Goal: Information Seeking & Learning: Learn about a topic

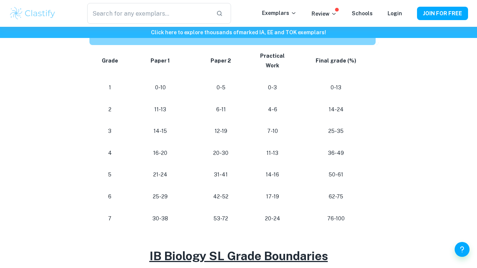
scroll to position [414, 0]
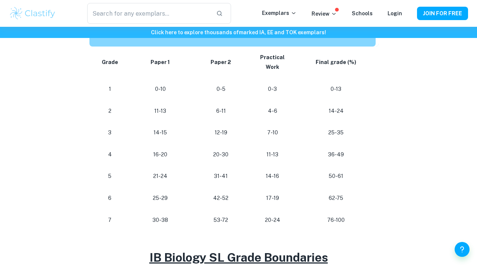
click at [260, 55] on p "Practical Work" at bounding box center [272, 63] width 36 height 20
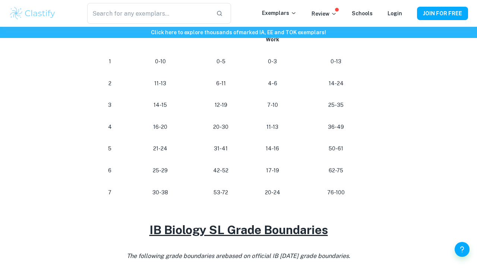
scroll to position [424, 0]
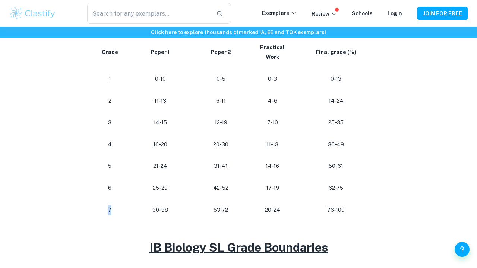
drag, startPoint x: 287, startPoint y: 198, endPoint x: 113, endPoint y: 207, distance: 174.1
click at [113, 207] on p "7" at bounding box center [109, 210] width 23 height 10
drag, startPoint x: 154, startPoint y: 207, endPoint x: 172, endPoint y: 207, distance: 18.3
click at [172, 207] on p "30-38" at bounding box center [160, 210] width 54 height 10
drag, startPoint x: 214, startPoint y: 207, endPoint x: 232, endPoint y: 207, distance: 18.6
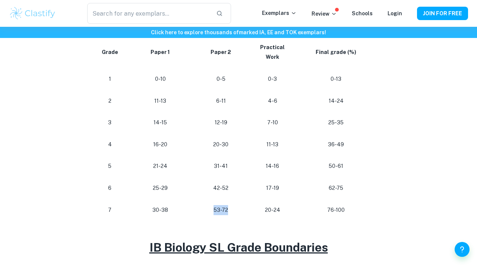
click at [232, 207] on p "53-72" at bounding box center [220, 210] width 43 height 10
click at [268, 207] on p "20-24" at bounding box center [272, 210] width 36 height 10
drag, startPoint x: 268, startPoint y: 207, endPoint x: 283, endPoint y: 207, distance: 15.3
click at [283, 207] on p "20-24" at bounding box center [272, 210] width 36 height 10
click at [284, 207] on p "20-24" at bounding box center [272, 210] width 36 height 10
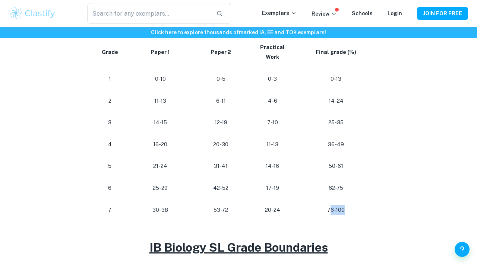
drag, startPoint x: 329, startPoint y: 207, endPoint x: 349, endPoint y: 206, distance: 19.4
click at [349, 206] on p "76-100" at bounding box center [335, 210] width 67 height 10
click at [341, 207] on p "76-100" at bounding box center [335, 210] width 67 height 10
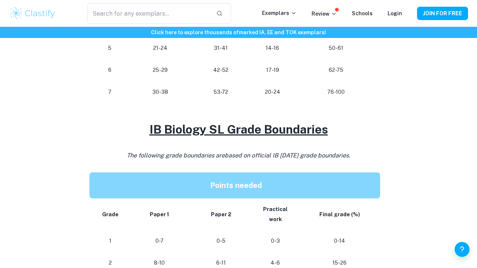
scroll to position [436, 0]
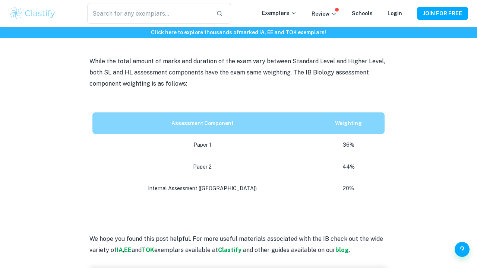
scroll to position [370, 0]
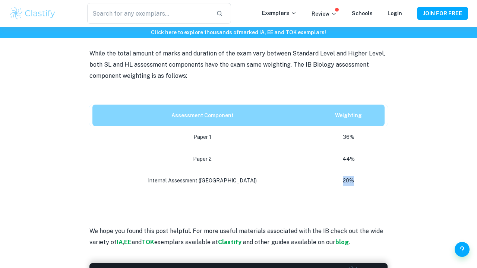
drag, startPoint x: 327, startPoint y: 178, endPoint x: 345, endPoint y: 178, distance: 17.9
click at [345, 178] on p "20%" at bounding box center [348, 181] width 60 height 10
drag, startPoint x: 327, startPoint y: 155, endPoint x: 340, endPoint y: 155, distance: 12.7
click at [340, 155] on p "44%" at bounding box center [348, 159] width 60 height 10
drag, startPoint x: 328, startPoint y: 134, endPoint x: 341, endPoint y: 134, distance: 13.8
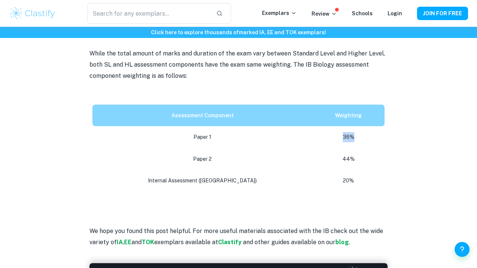
click at [341, 134] on p "36%" at bounding box center [348, 137] width 60 height 10
drag, startPoint x: 344, startPoint y: 134, endPoint x: 146, endPoint y: 137, distance: 198.1
click at [145, 137] on tr "Paper 1 36%" at bounding box center [238, 137] width 298 height 22
click at [186, 139] on p "Paper 1" at bounding box center [202, 137] width 208 height 10
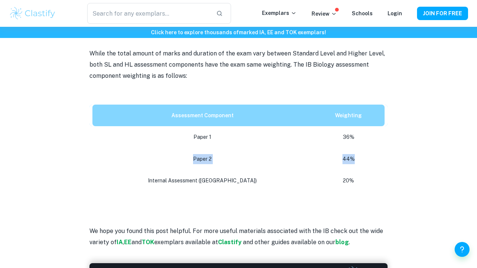
drag, startPoint x: 341, startPoint y: 153, endPoint x: 165, endPoint y: 151, distance: 176.2
click at [165, 151] on tr "Paper 2 44%" at bounding box center [238, 159] width 298 height 22
click at [260, 178] on p "Internal Assessment ([GEOGRAPHIC_DATA])" at bounding box center [202, 181] width 208 height 10
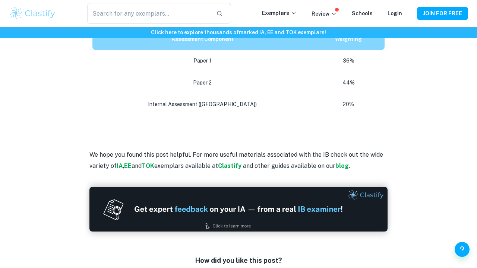
scroll to position [408, 0]
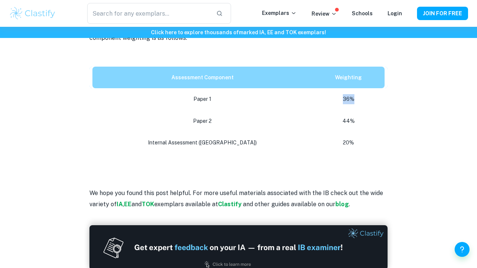
drag, startPoint x: 342, startPoint y: 100, endPoint x: 145, endPoint y: 101, distance: 196.6
click at [145, 101] on tr "Paper 1 36%" at bounding box center [238, 99] width 298 height 22
click at [278, 124] on td "Paper 2" at bounding box center [200, 121] width 223 height 22
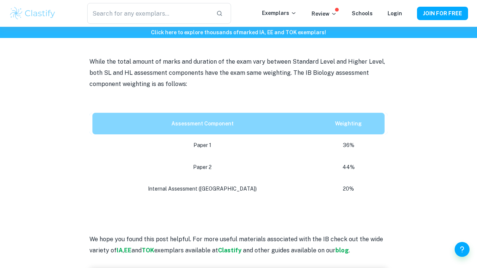
scroll to position [362, 0]
drag, startPoint x: 339, startPoint y: 184, endPoint x: 325, endPoint y: 184, distance: 13.8
click at [325, 184] on p "20%" at bounding box center [348, 189] width 60 height 10
drag, startPoint x: 340, startPoint y: 162, endPoint x: 327, endPoint y: 143, distance: 23.1
click at [328, 142] on tbody "Paper 1 36% Paper 2 44% Internal Assessment ([GEOGRAPHIC_DATA]) 20%" at bounding box center [238, 167] width 298 height 66
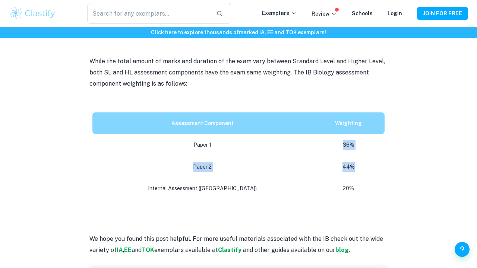
click at [347, 157] on td "44%" at bounding box center [349, 167] width 75 height 22
click at [158, 107] on p at bounding box center [238, 106] width 298 height 11
